Goal: Transaction & Acquisition: Purchase product/service

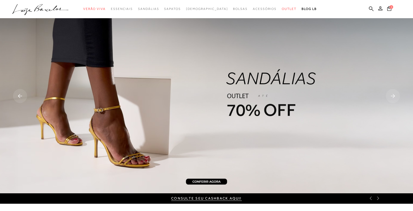
click at [368, 8] on ul ".a{fill-rule:evenodd;} Verão Viva Em alta Favoritos das Influenciadoras Apostas…" at bounding box center [202, 9] width 380 height 10
click at [371, 8] on icon at bounding box center [371, 8] width 5 height 5
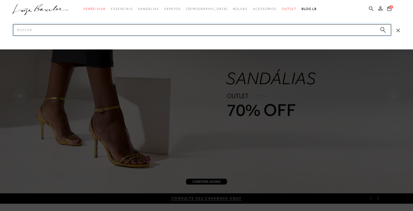
paste input "Bolsa pequena meia lua lisa bege1"
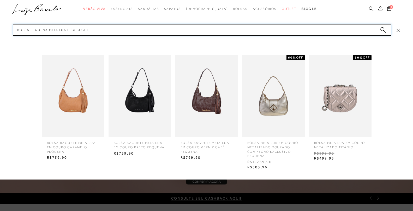
type input "Bolsa pequena meia lua lisa bege"
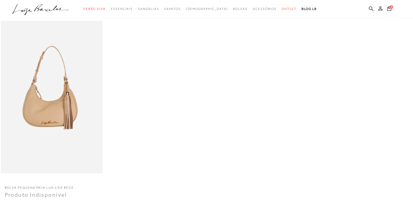
click at [55, 127] on img at bounding box center [51, 97] width 101 height 151
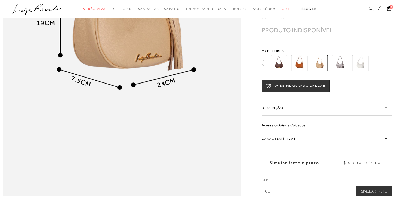
click at [288, 116] on label "Descrição" at bounding box center [326, 108] width 130 height 15
click at [0, 0] on input "Descrição" at bounding box center [0, 0] width 0 height 0
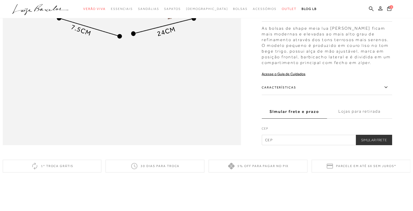
scroll to position [547, 0]
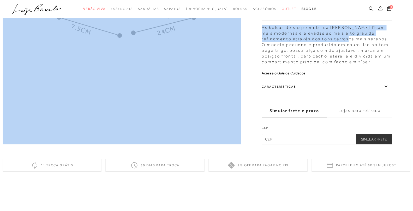
drag, startPoint x: 263, startPoint y: 39, endPoint x: 318, endPoint y: 51, distance: 55.7
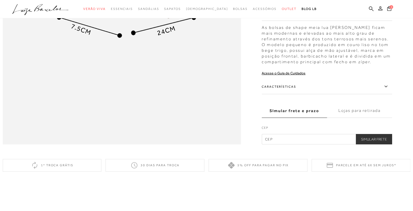
click at [363, 64] on div "As bolsas de shape meia lua [PERSON_NAME] ficam mais modernas e elevadas ao mai…" at bounding box center [326, 43] width 130 height 43
drag, startPoint x: 370, startPoint y: 76, endPoint x: 264, endPoint y: 41, distance: 112.0
click at [264, 41] on div "As bolsas de shape meia lua [PERSON_NAME] ficam mais modernas e elevadas ao mai…" at bounding box center [326, 43] width 130 height 43
copy div "As bolsas de shape meia lua [PERSON_NAME] ficam mais modernas e elevadas ao mai…"
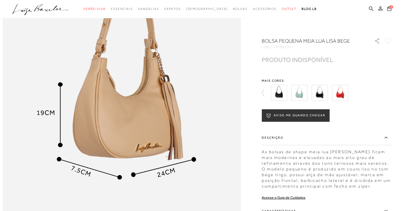
scroll to position [391, 0]
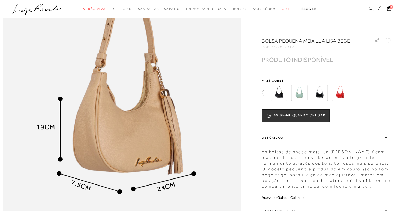
copy div "As bolsas de shape meia lua [PERSON_NAME] ficam mais modernas e elevadas ao mai…"
click at [299, 91] on img at bounding box center [299, 93] width 16 height 16
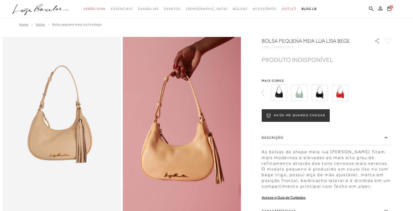
click at [323, 92] on img at bounding box center [319, 93] width 16 height 16
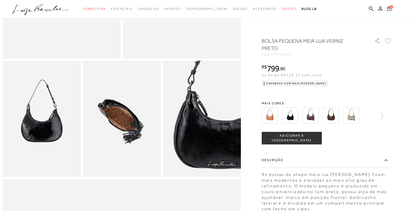
scroll to position [78, 0]
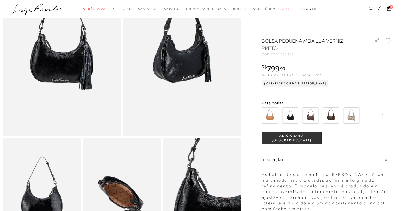
click at [271, 117] on img at bounding box center [269, 116] width 16 height 16
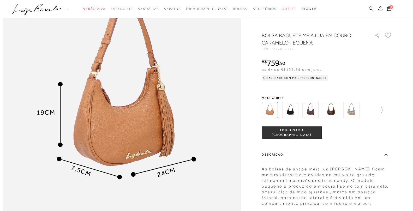
scroll to position [391, 0]
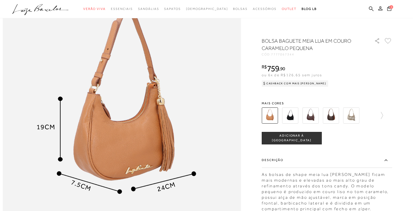
drag, startPoint x: 123, startPoint y: 101, endPoint x: 246, endPoint y: 74, distance: 125.4
click at [373, 9] on icon at bounding box center [371, 8] width 5 height 5
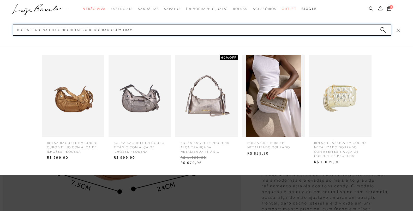
type input "Bolsa pequena em couro metalizado dourado com trama"
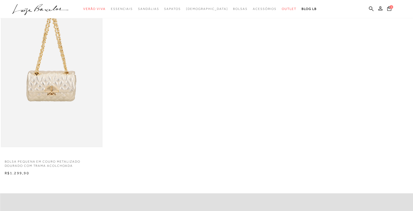
click at [31, 104] on img at bounding box center [51, 71] width 101 height 151
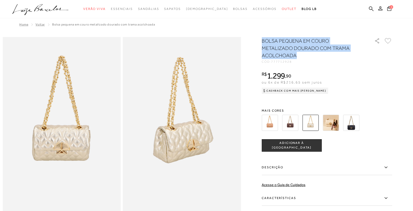
drag, startPoint x: 262, startPoint y: 41, endPoint x: 303, endPoint y: 56, distance: 44.0
copy h1 "BOLSA PEQUENA EM COURO METALIZADO DOURADO COM TRAMA ACOLCHOADA"
